Goal: Navigation & Orientation: Find specific page/section

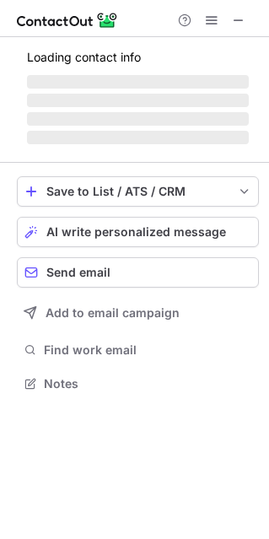
scroll to position [409, 269]
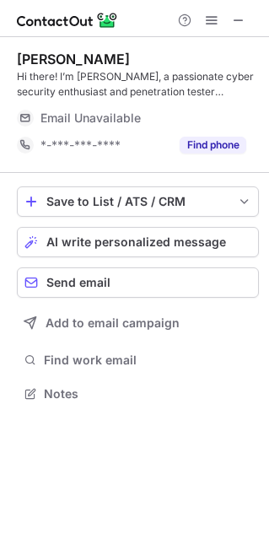
scroll to position [382, 269]
